Goal: Browse casually

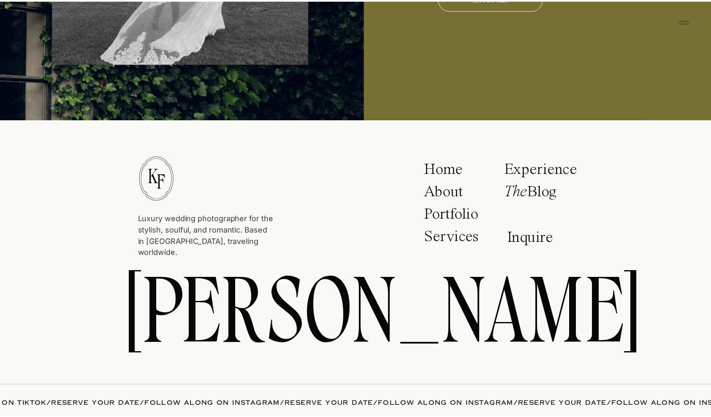
scroll to position [4435, 0]
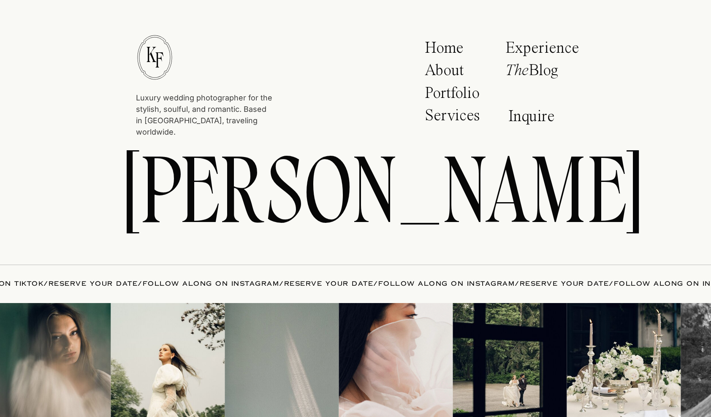
click at [525, 47] on p "Experience" at bounding box center [542, 49] width 74 height 19
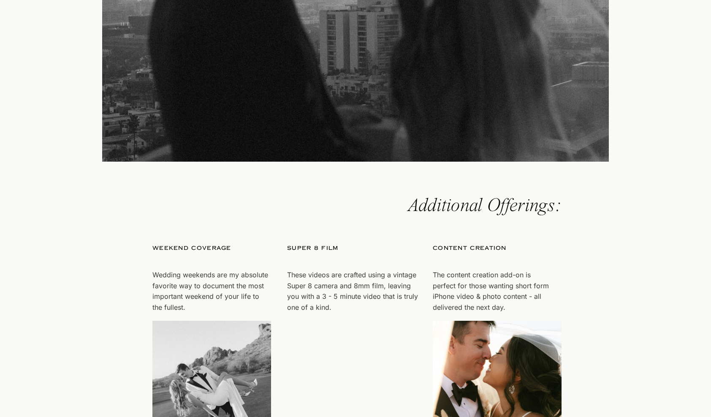
scroll to position [3619, 0]
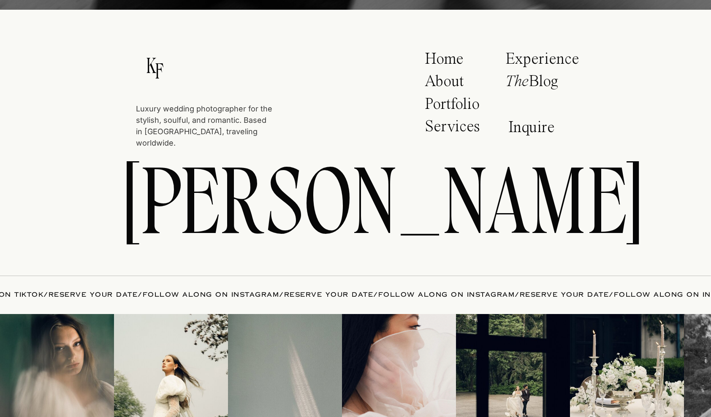
scroll to position [3799, 0]
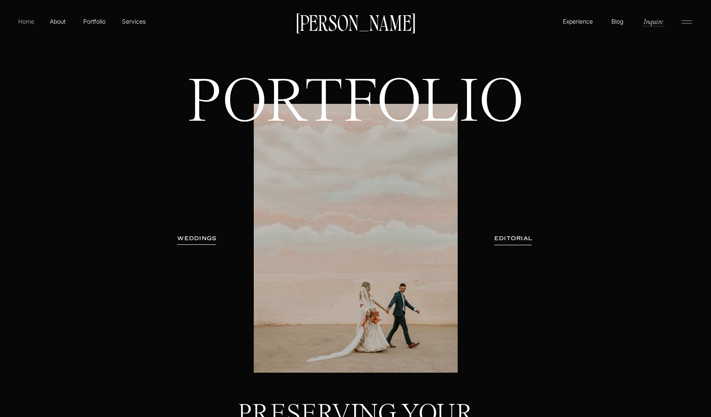
click at [26, 20] on p "Home" at bounding box center [25, 21] width 19 height 9
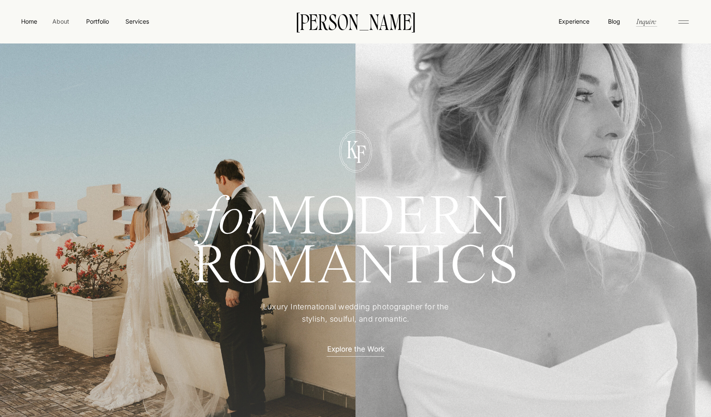
click at [68, 19] on nav "About" at bounding box center [60, 21] width 19 height 8
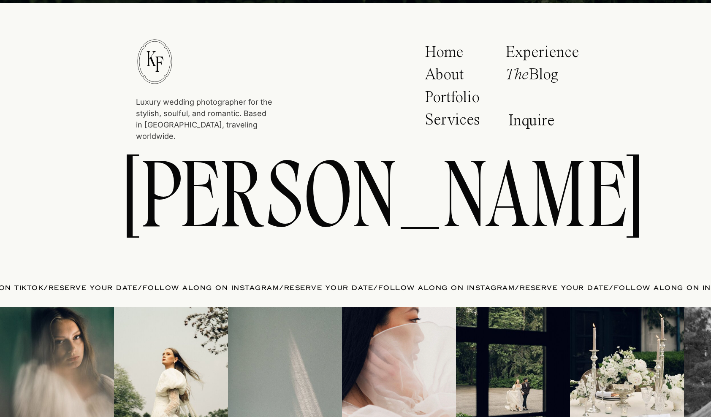
scroll to position [419, 0]
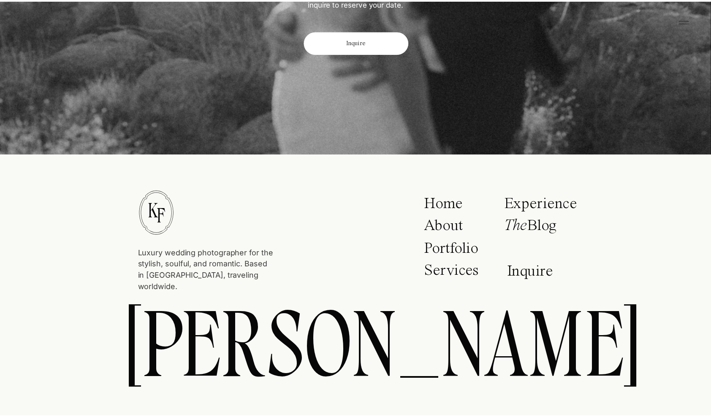
scroll to position [3142, 0]
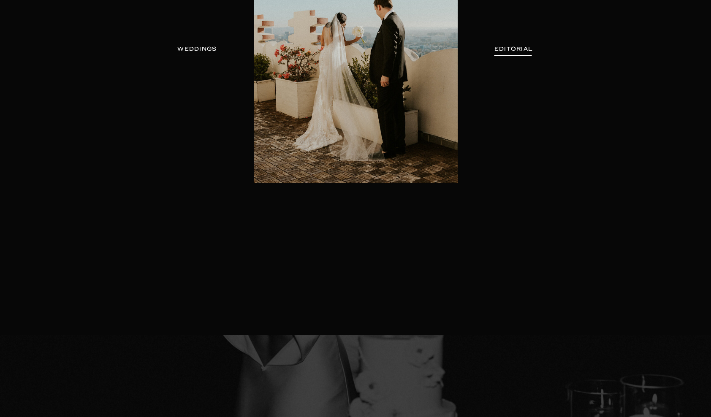
scroll to position [211, 0]
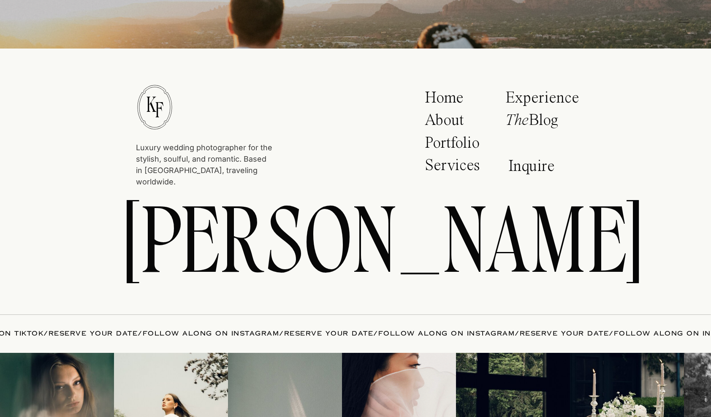
scroll to position [5343, 0]
